Goal: Find specific page/section: Find specific page/section

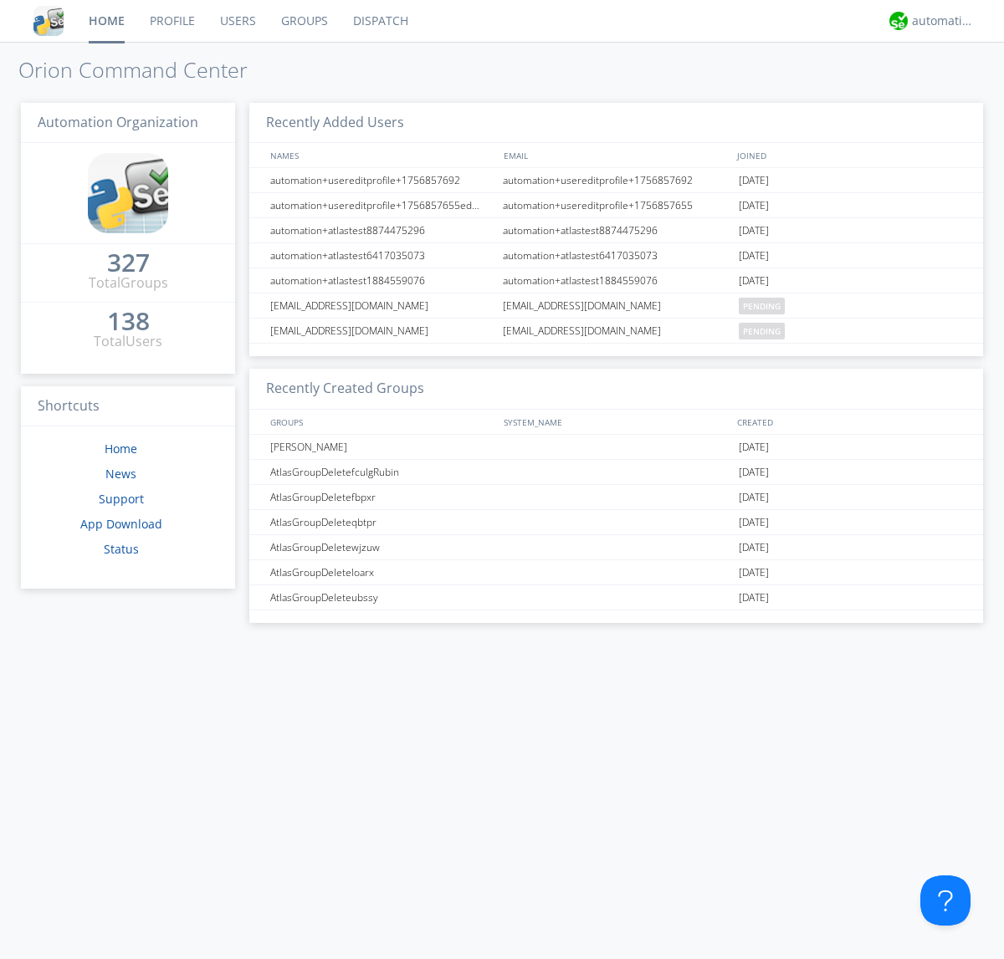
click at [379, 21] on link "Dispatch" at bounding box center [380, 21] width 80 height 42
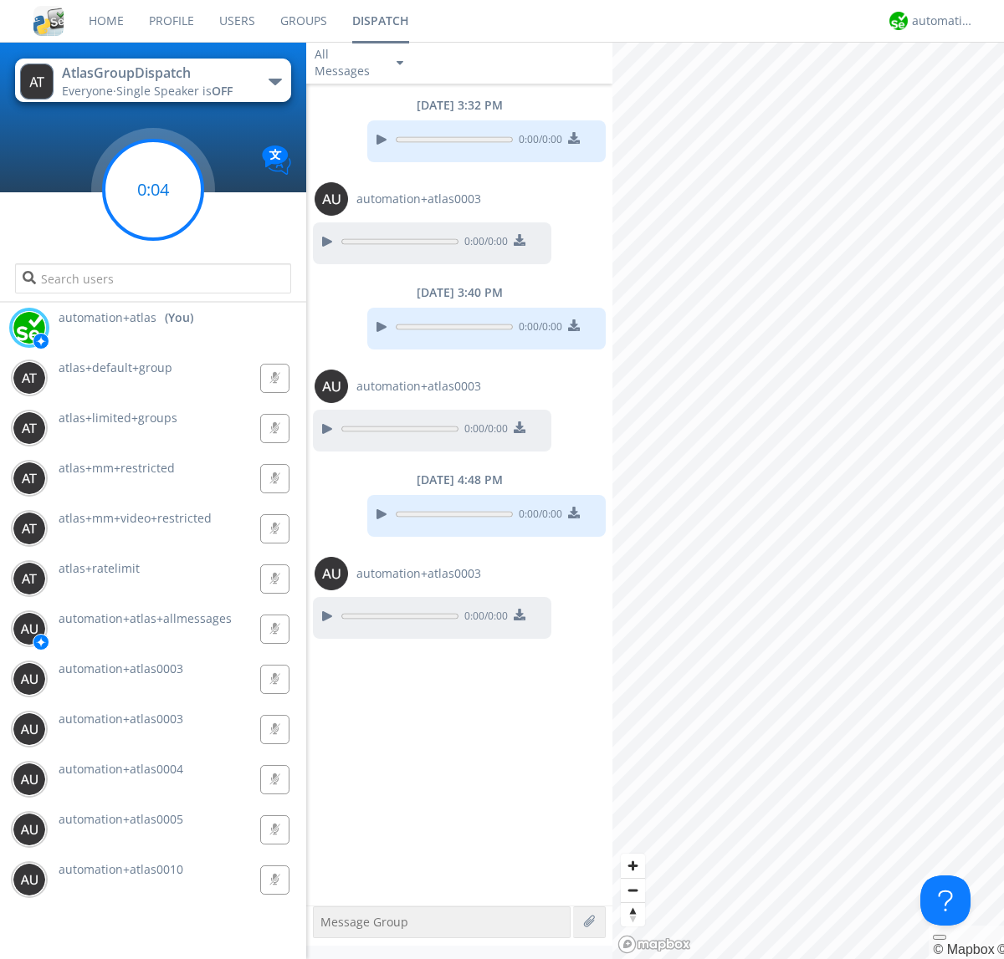
click at [153, 190] on g at bounding box center [153, 190] width 99 height 99
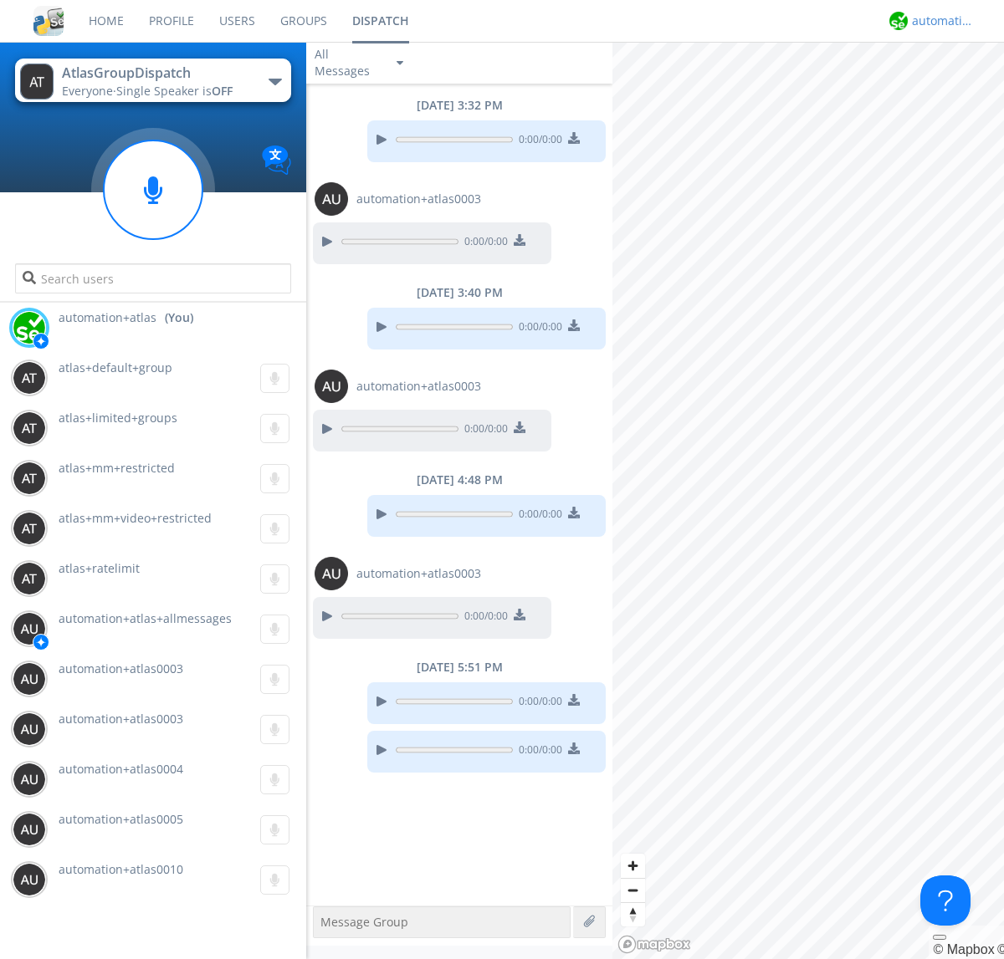
click at [938, 21] on div "automation+atlas" at bounding box center [943, 21] width 63 height 17
